Goal: Information Seeking & Learning: Learn about a topic

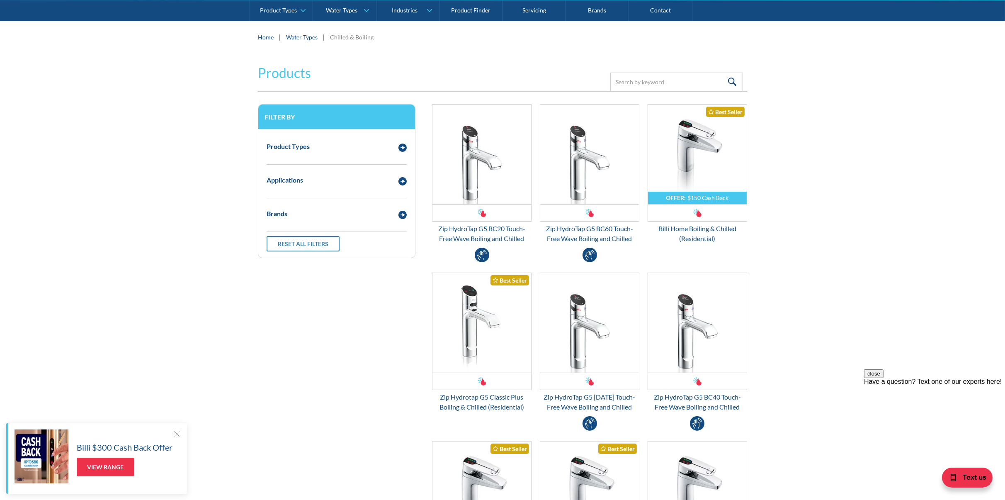
scroll to position [124, 0]
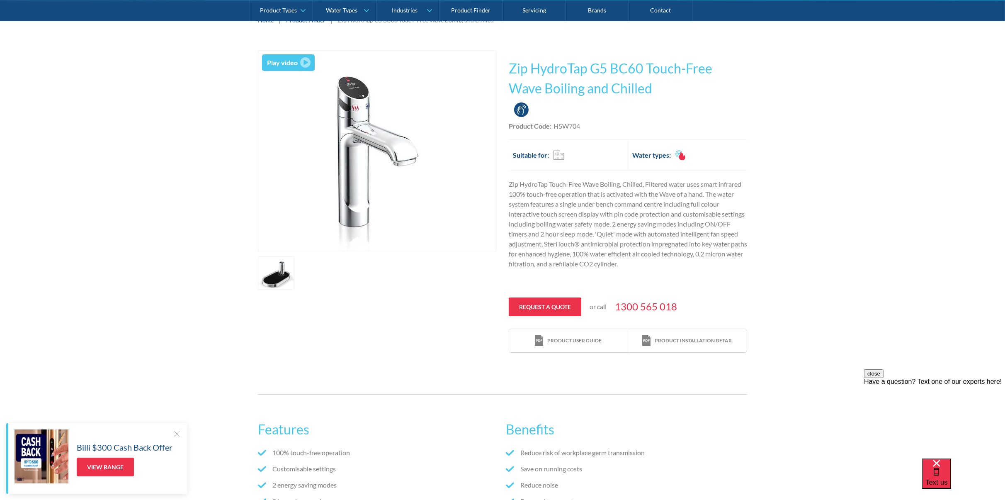
scroll to position [124, 0]
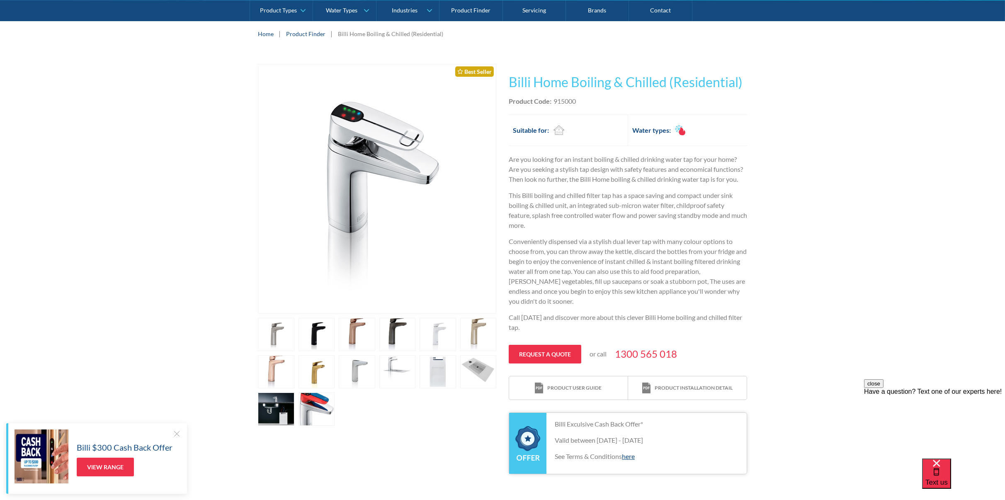
scroll to position [207, 0]
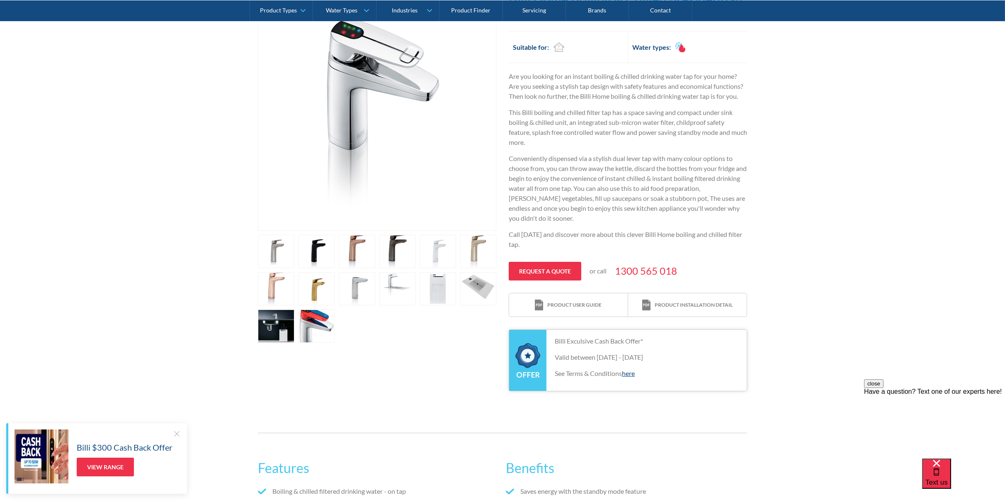
click at [363, 251] on link "open lightbox" at bounding box center [357, 251] width 36 height 33
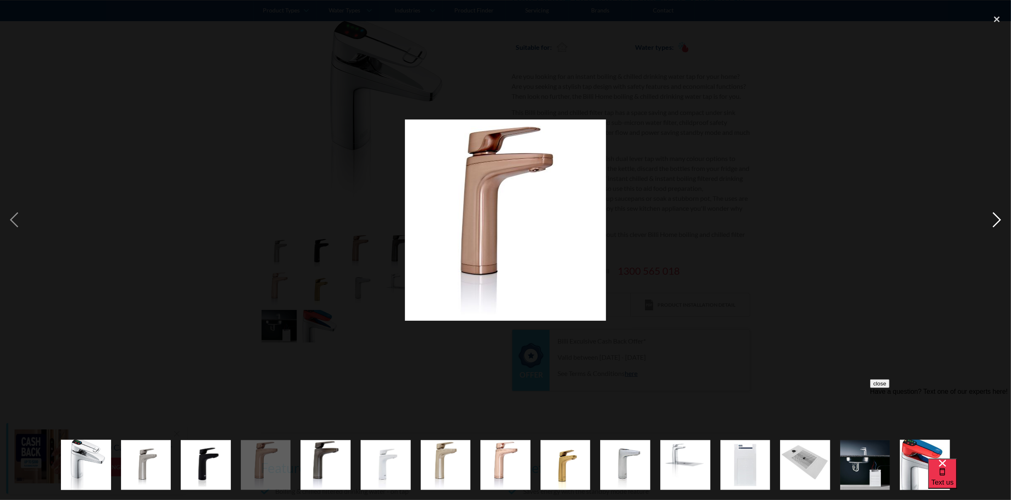
click at [999, 221] on div "next image" at bounding box center [997, 220] width 28 height 420
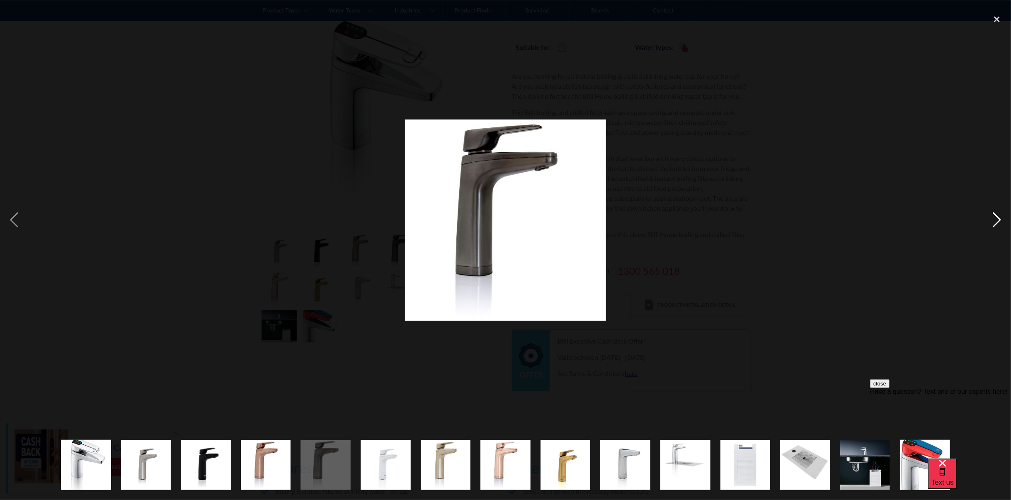
click at [999, 221] on div "next image" at bounding box center [997, 220] width 28 height 420
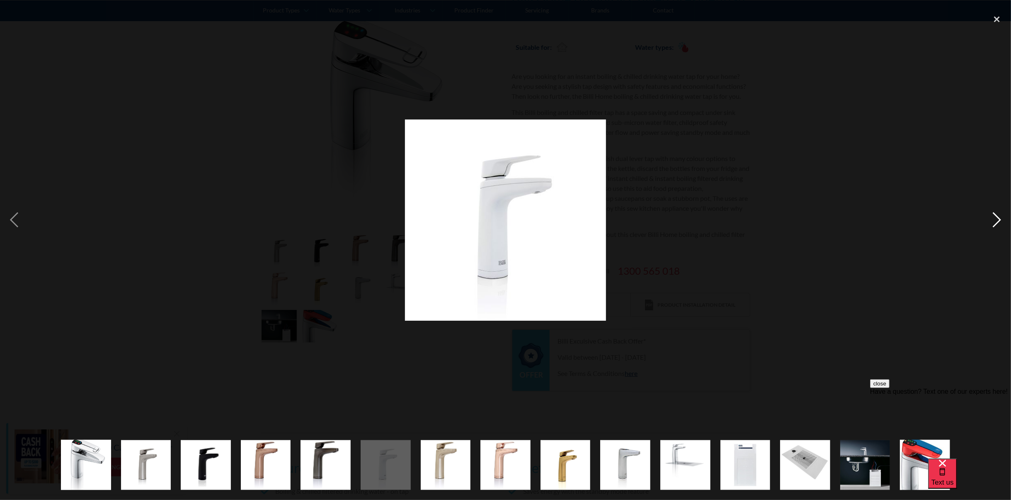
click at [999, 221] on div "next image" at bounding box center [997, 220] width 28 height 420
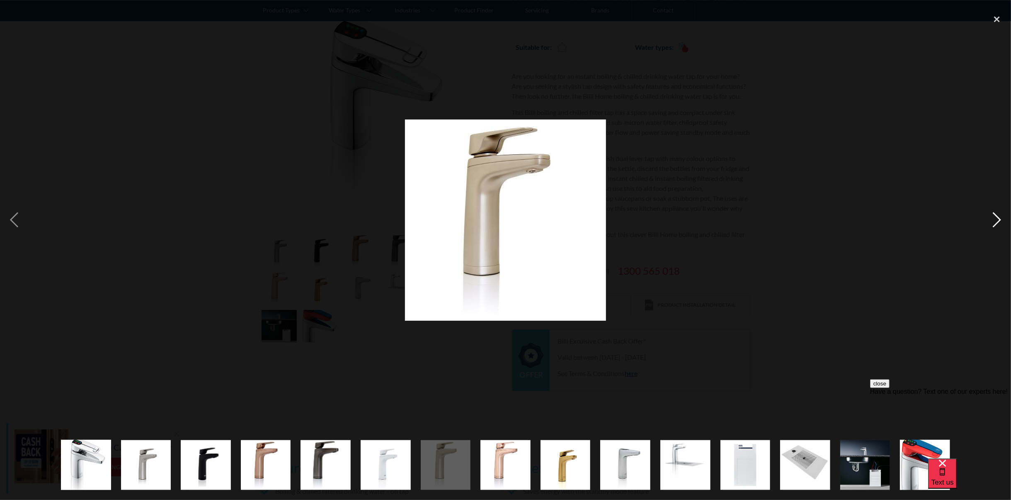
click at [999, 221] on div "next image" at bounding box center [997, 220] width 28 height 420
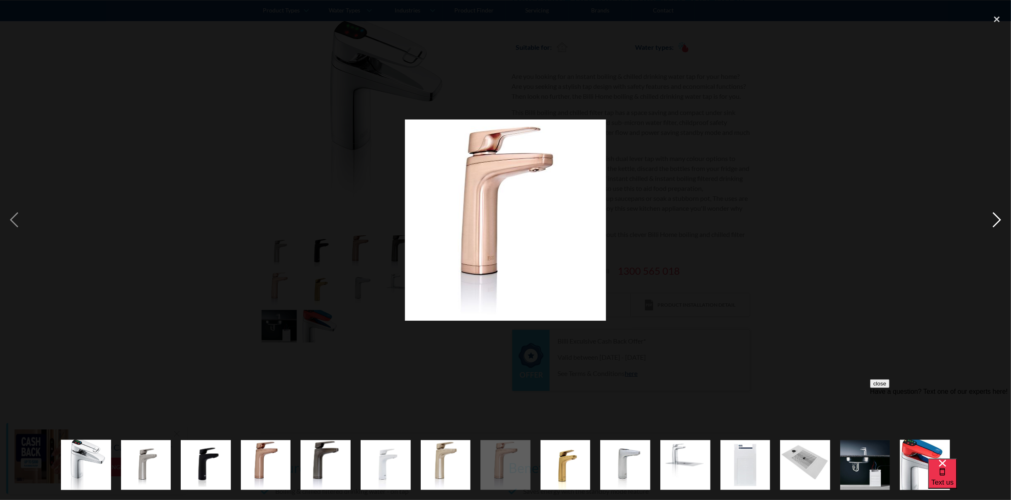
click at [999, 221] on div "next image" at bounding box center [997, 220] width 28 height 420
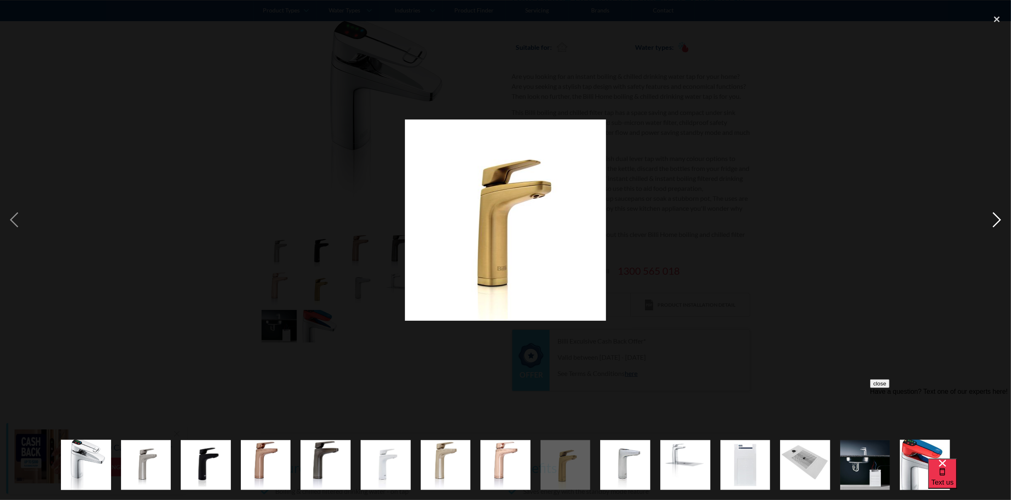
click at [999, 221] on div "next image" at bounding box center [997, 220] width 28 height 420
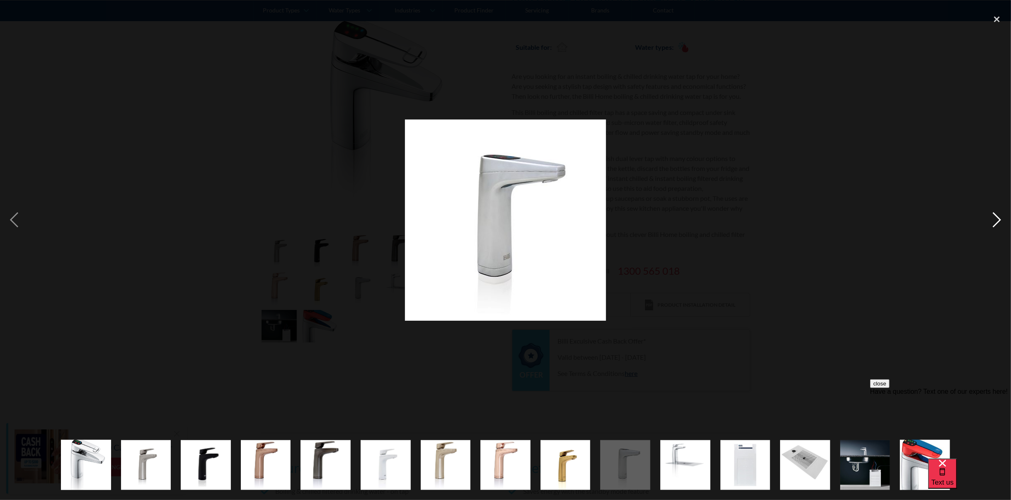
click at [999, 221] on div "next image" at bounding box center [997, 220] width 28 height 420
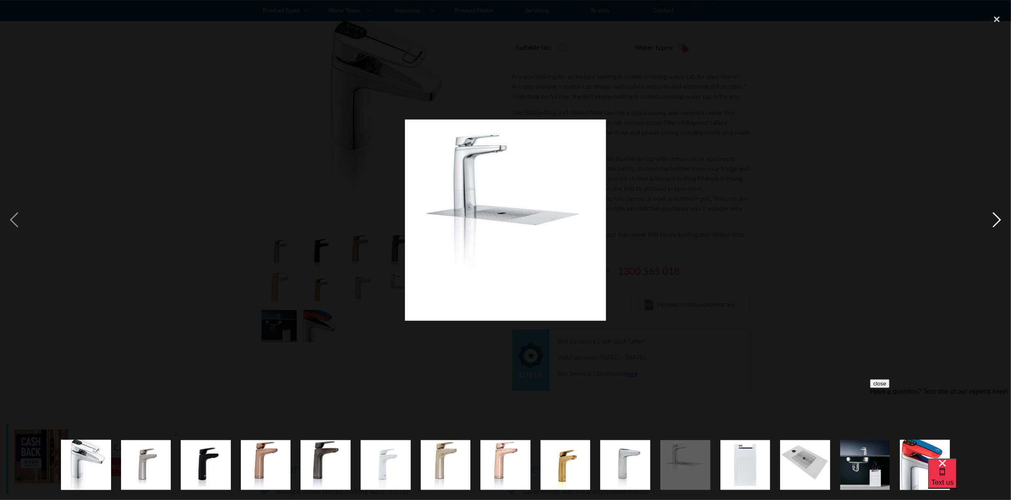
click at [999, 221] on div "next image" at bounding box center [997, 220] width 28 height 420
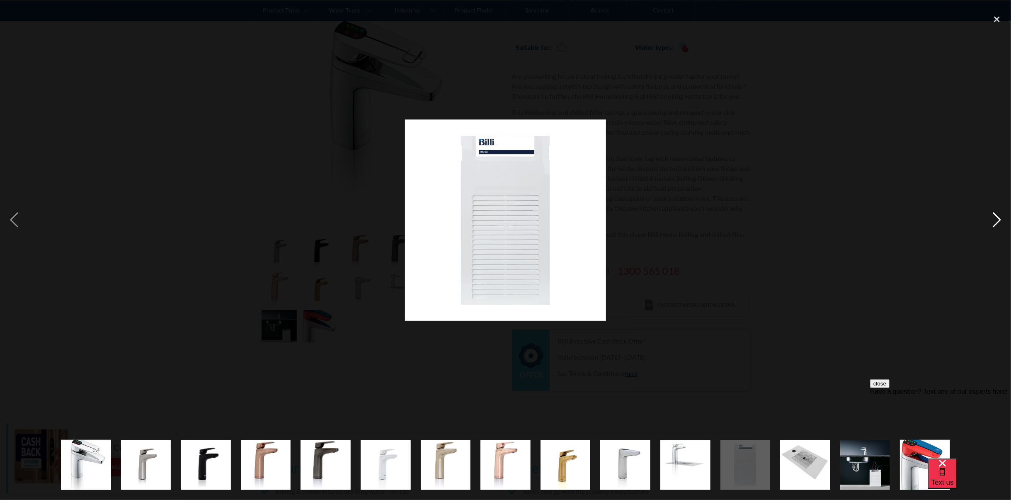
click at [999, 221] on div "next image" at bounding box center [997, 220] width 28 height 420
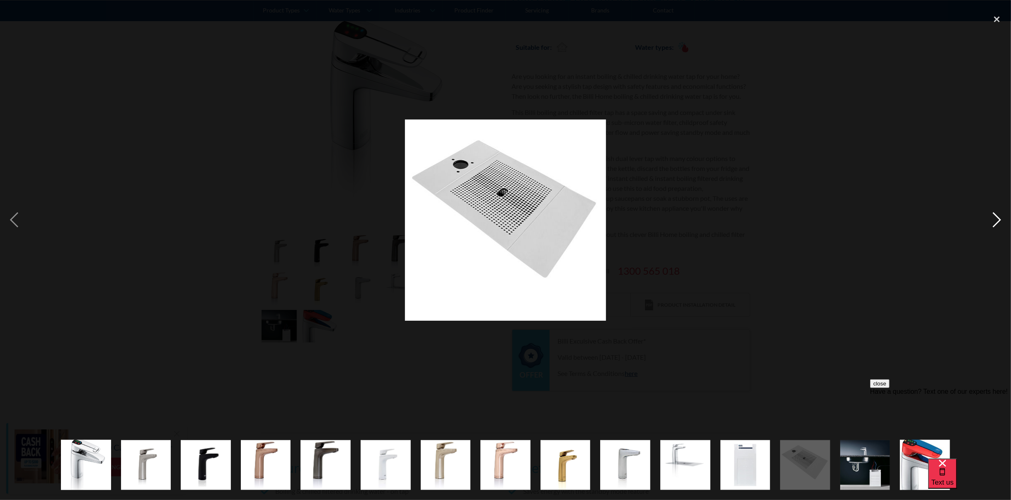
click at [999, 221] on div "next image" at bounding box center [997, 220] width 28 height 420
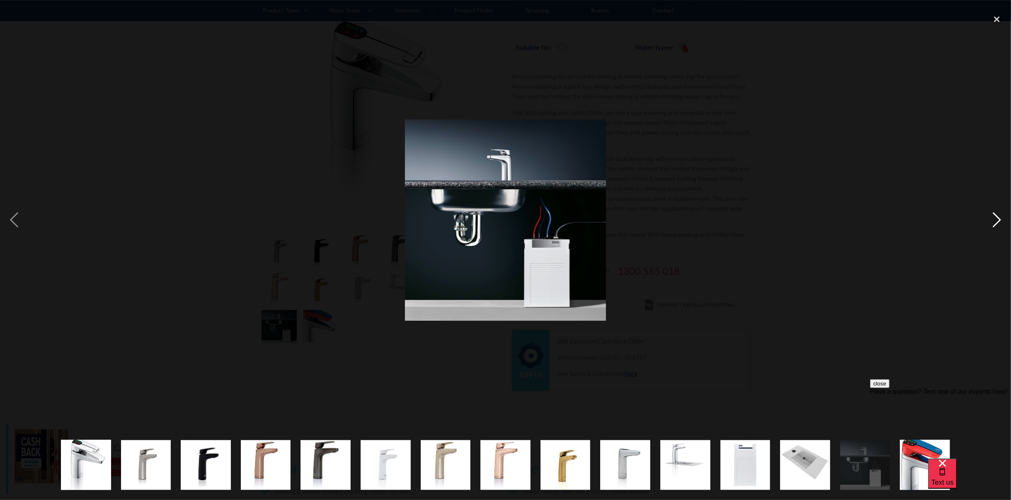
click at [999, 221] on div "next image" at bounding box center [997, 220] width 28 height 420
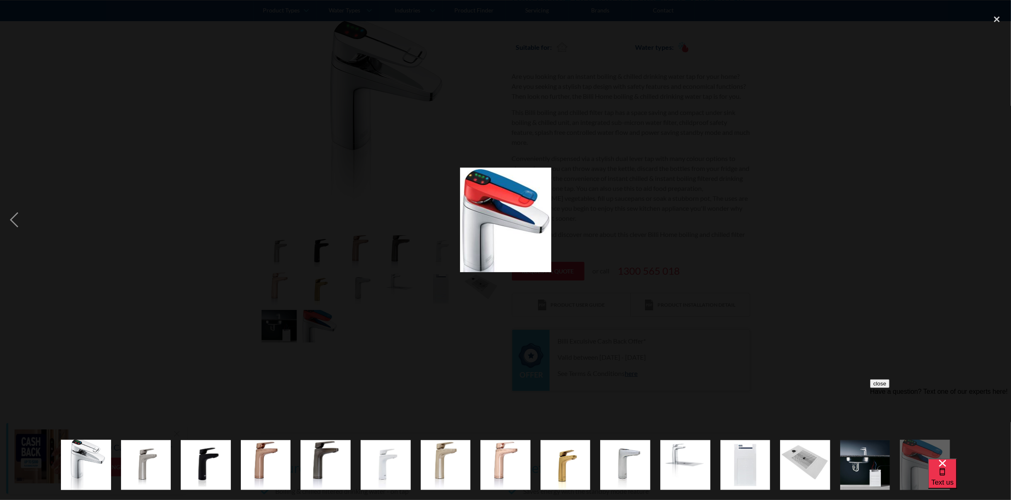
click at [999, 221] on div "next image" at bounding box center [997, 220] width 28 height 420
click at [993, 15] on div "close lightbox" at bounding box center [997, 19] width 28 height 18
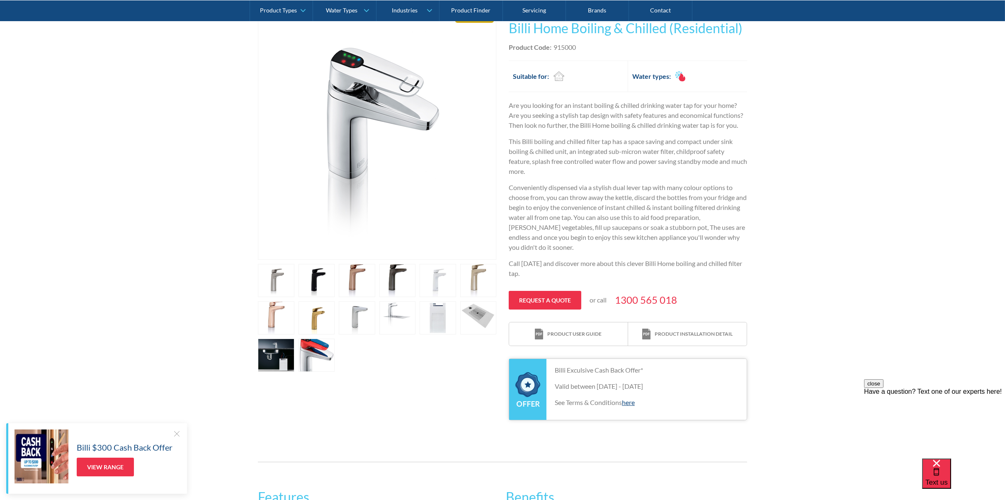
scroll to position [166, 0]
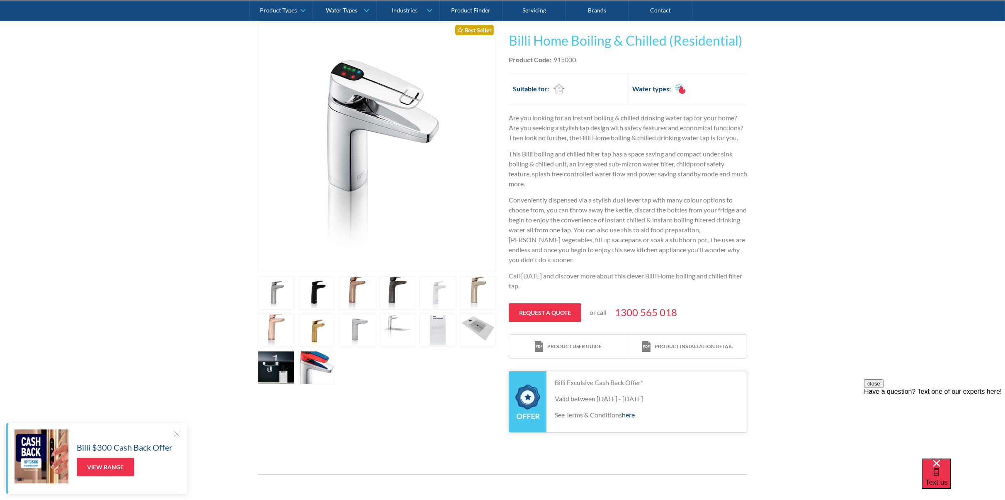
click at [280, 368] on link "open lightbox" at bounding box center [276, 367] width 36 height 33
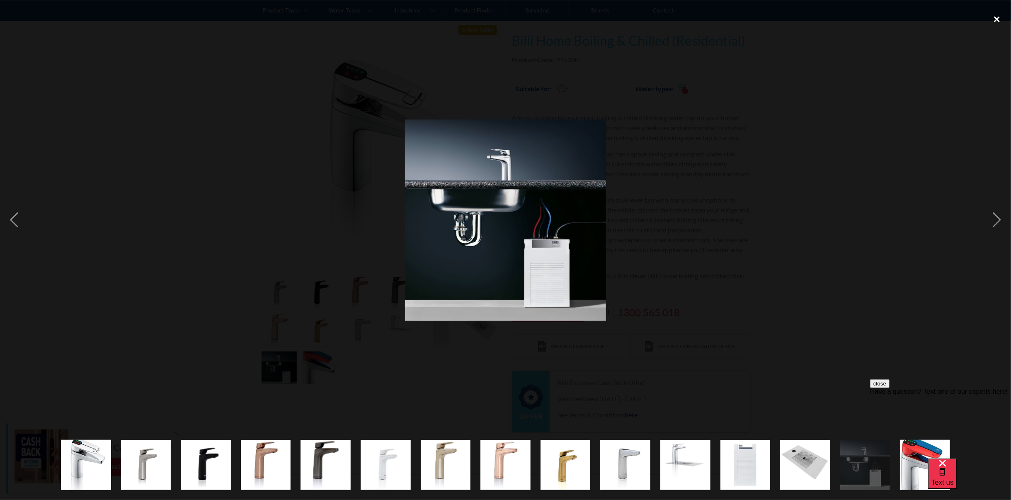
click at [1001, 20] on div "close lightbox" at bounding box center [997, 19] width 28 height 18
